Goal: Information Seeking & Learning: Learn about a topic

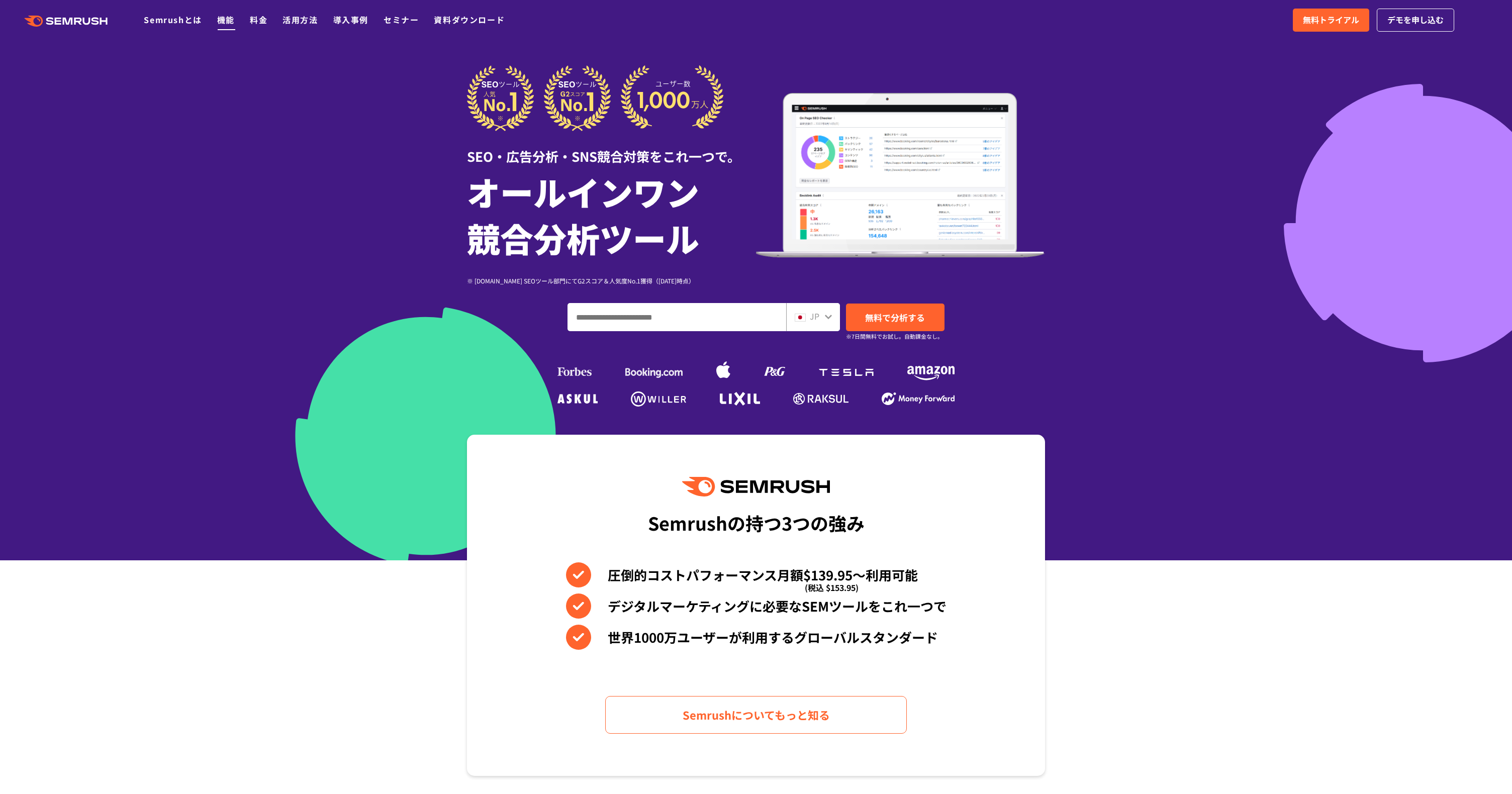
click at [224, 17] on link "機能" at bounding box center [226, 20] width 18 height 12
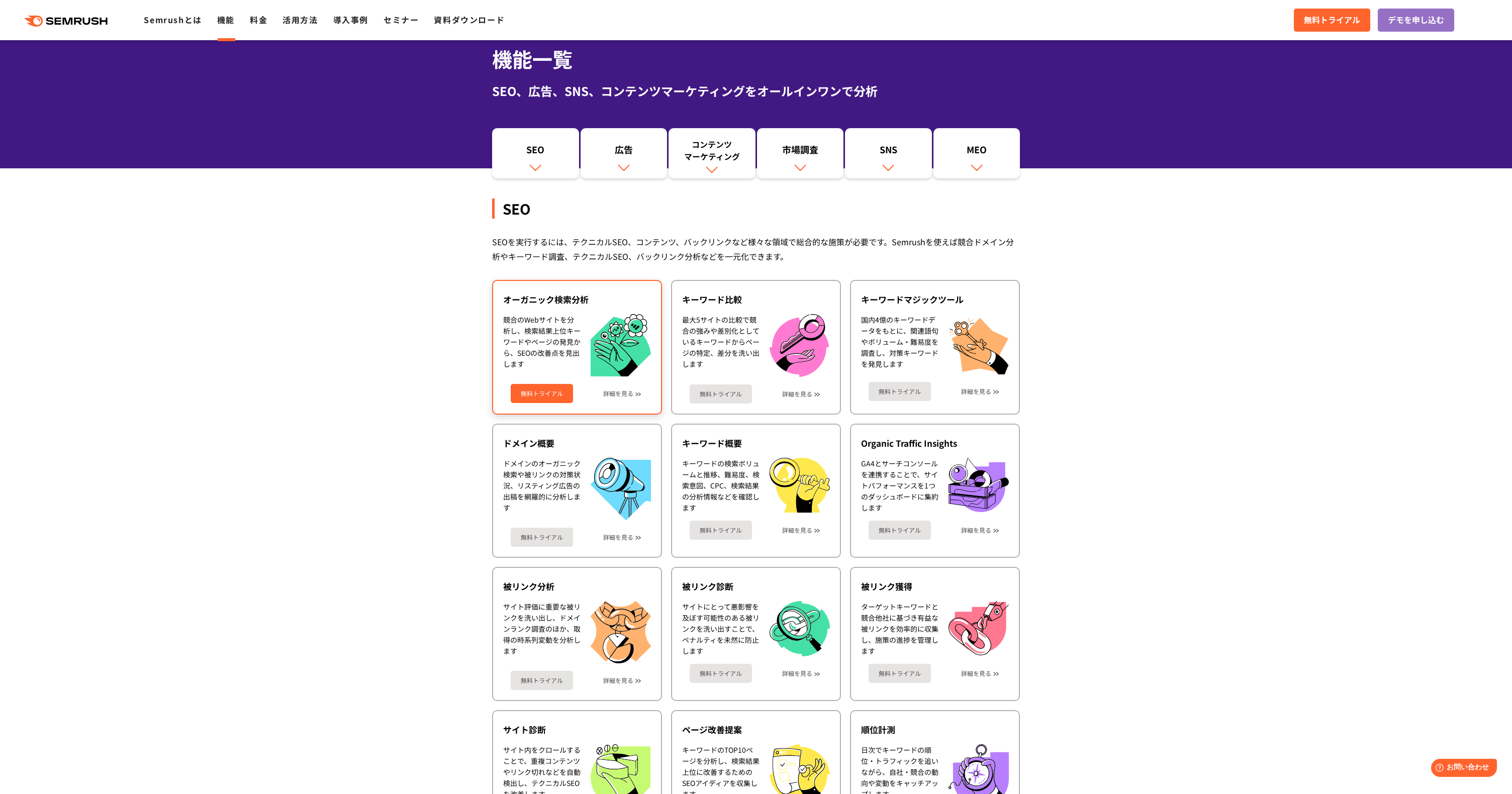
scroll to position [155, 0]
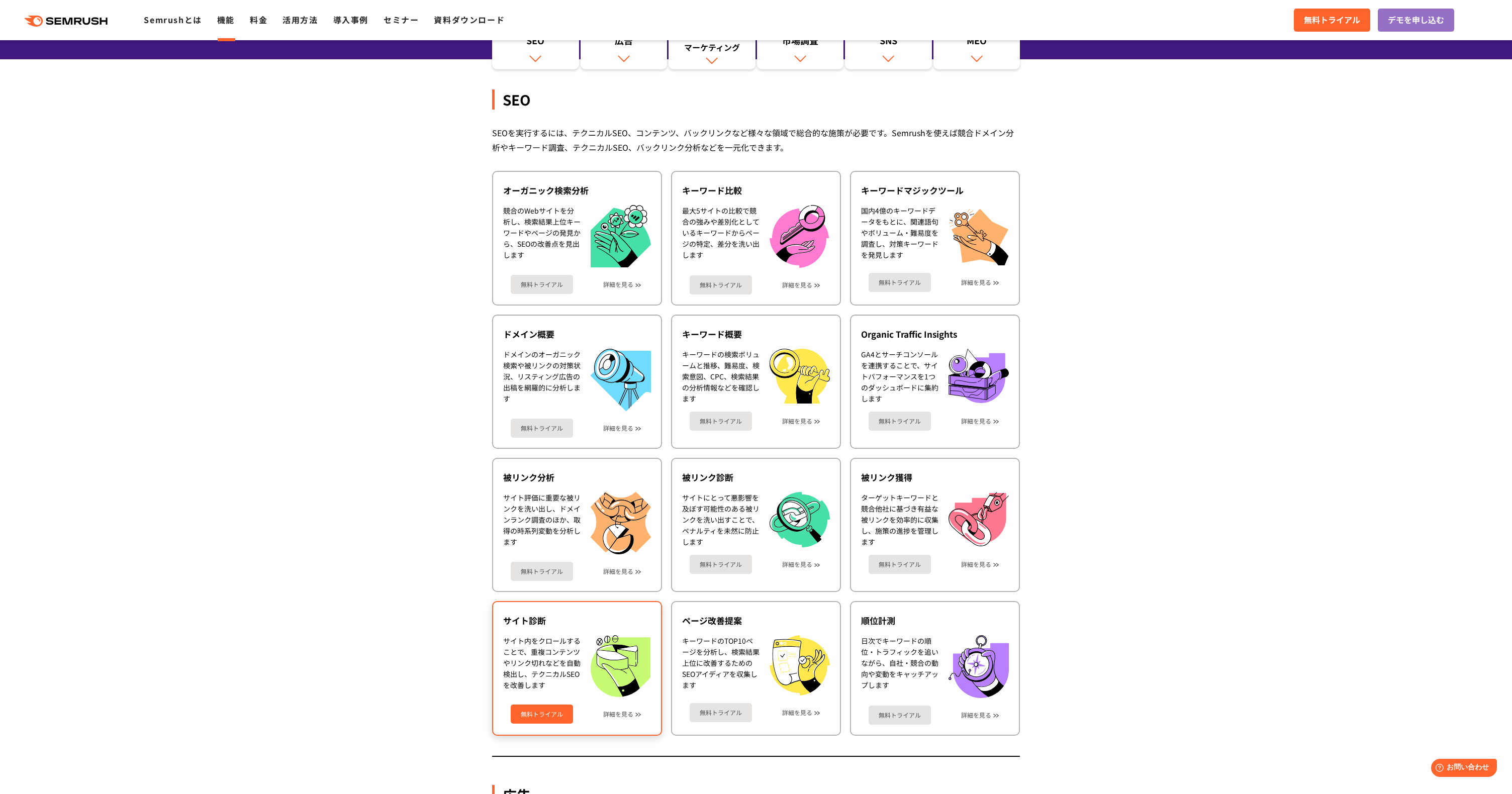
click at [623, 709] on div "無料トライアル 詳細を見る" at bounding box center [577, 710] width 148 height 26
click at [623, 713] on link "詳細を見る" at bounding box center [618, 714] width 30 height 7
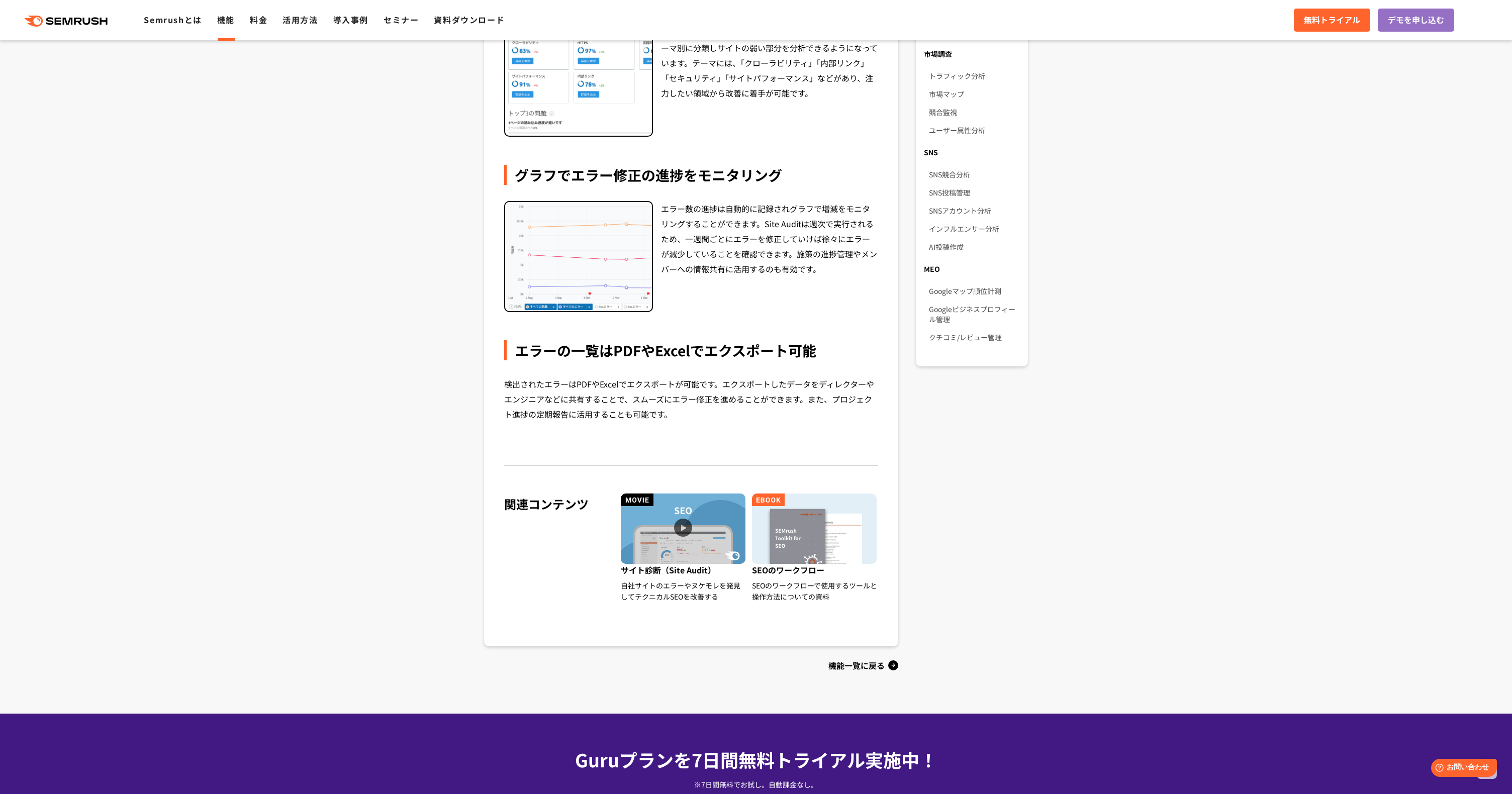
scroll to position [696, 0]
